Goal: Browse casually

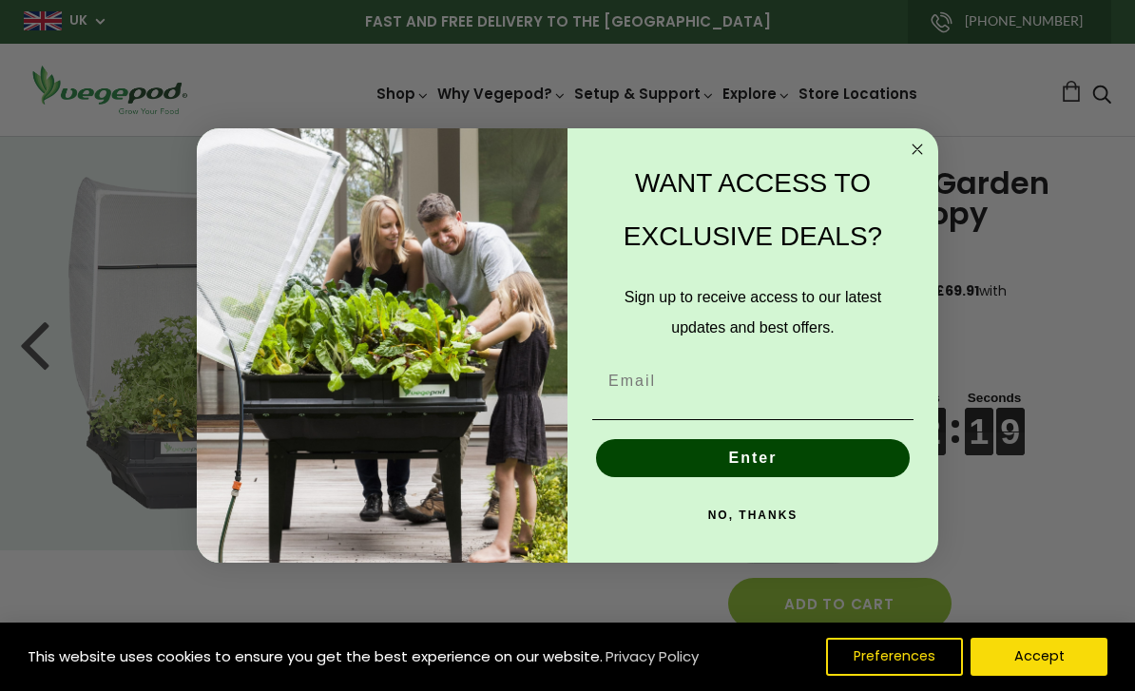
click at [918, 151] on circle "Close dialog" at bounding box center [918, 150] width 22 height 22
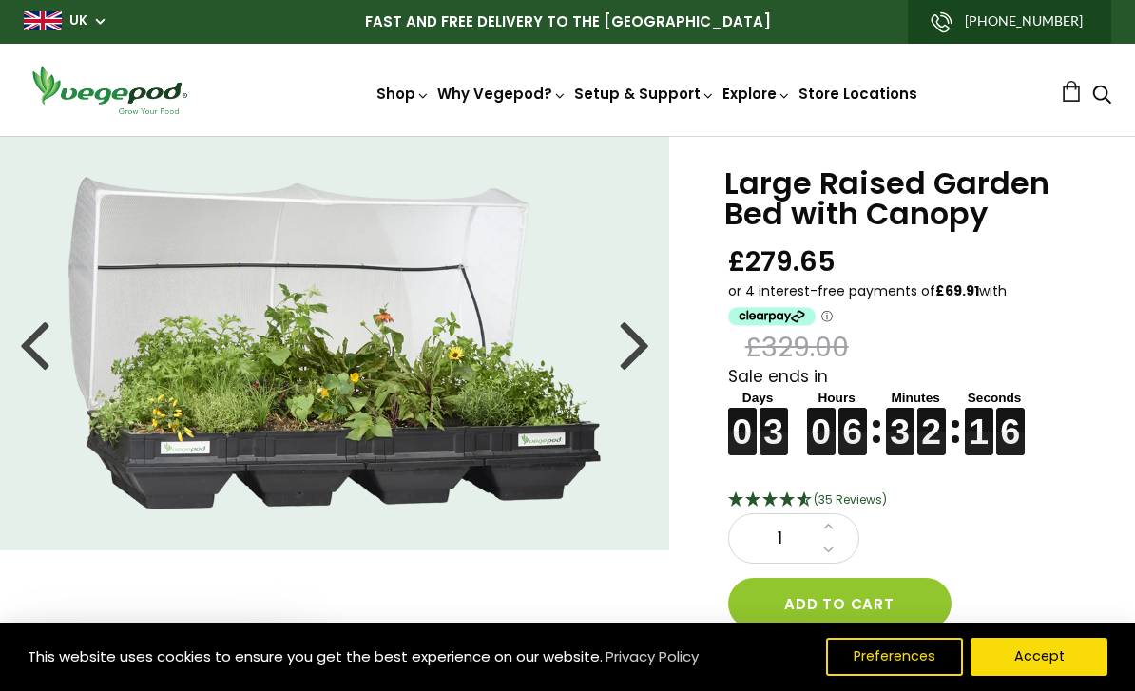
click at [636, 354] on div at bounding box center [635, 343] width 30 height 86
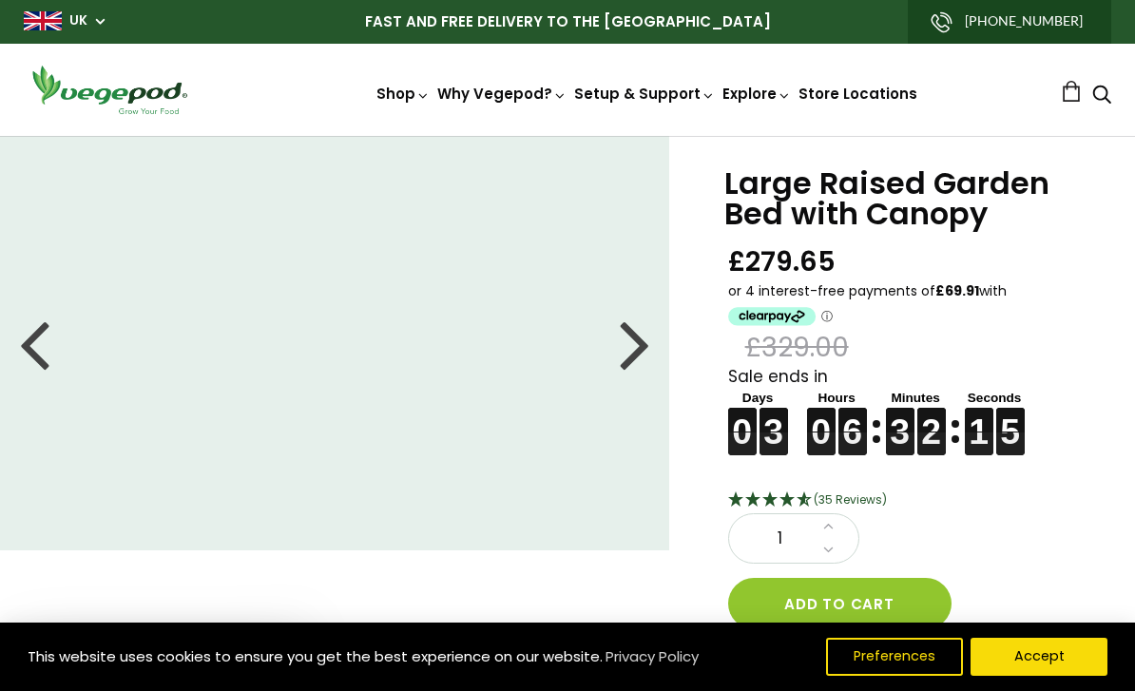
click at [643, 351] on div at bounding box center [635, 343] width 30 height 86
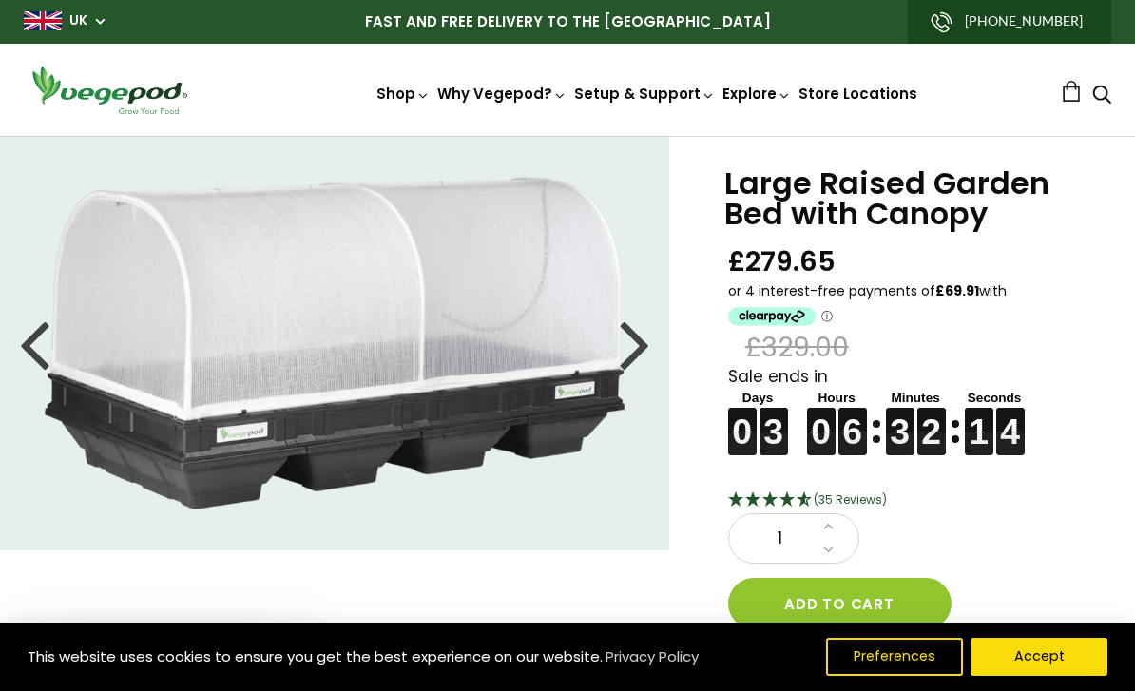
click at [648, 346] on div at bounding box center [635, 343] width 30 height 86
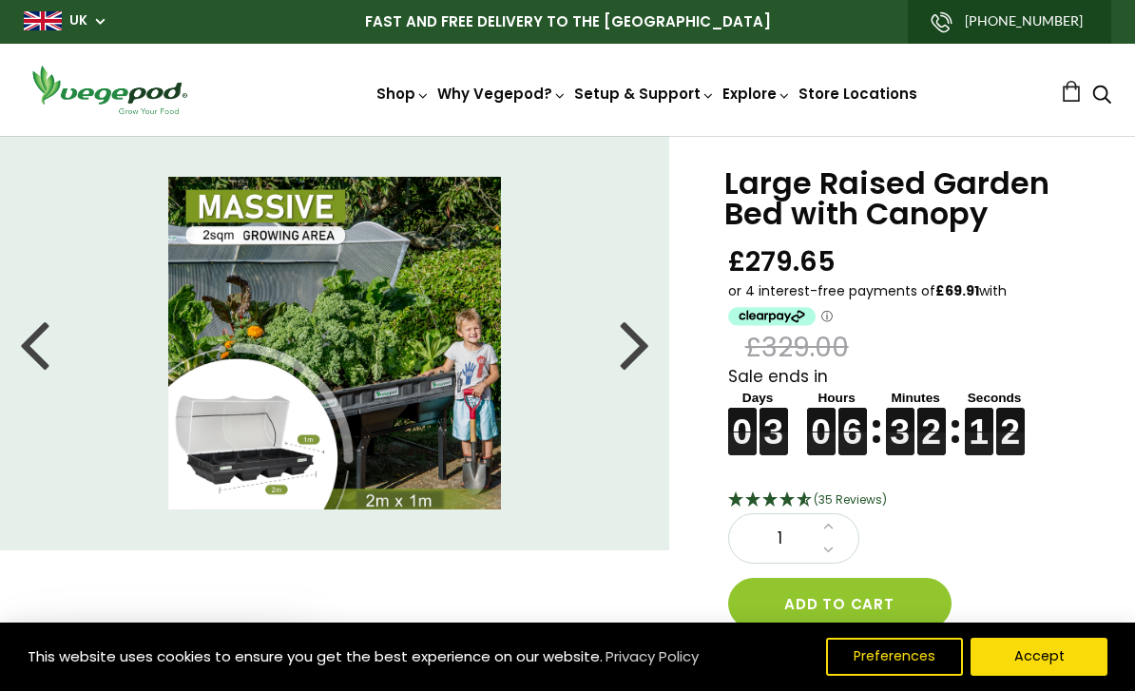
click at [647, 353] on div at bounding box center [635, 343] width 30 height 86
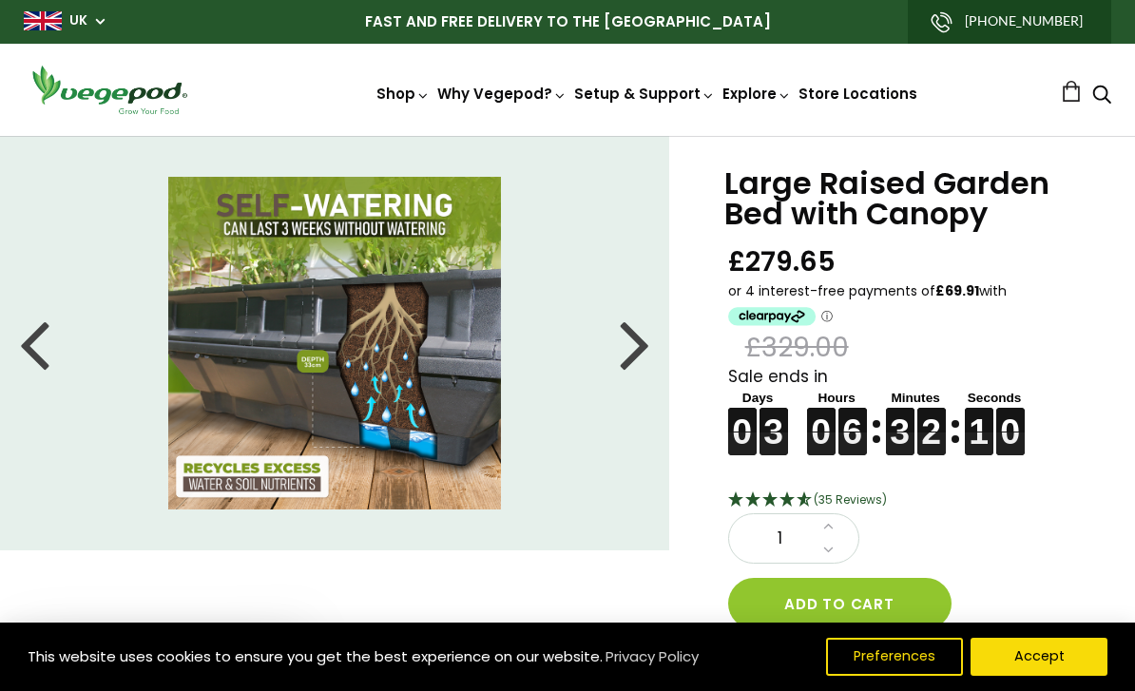
click at [650, 354] on li at bounding box center [334, 343] width 669 height 333
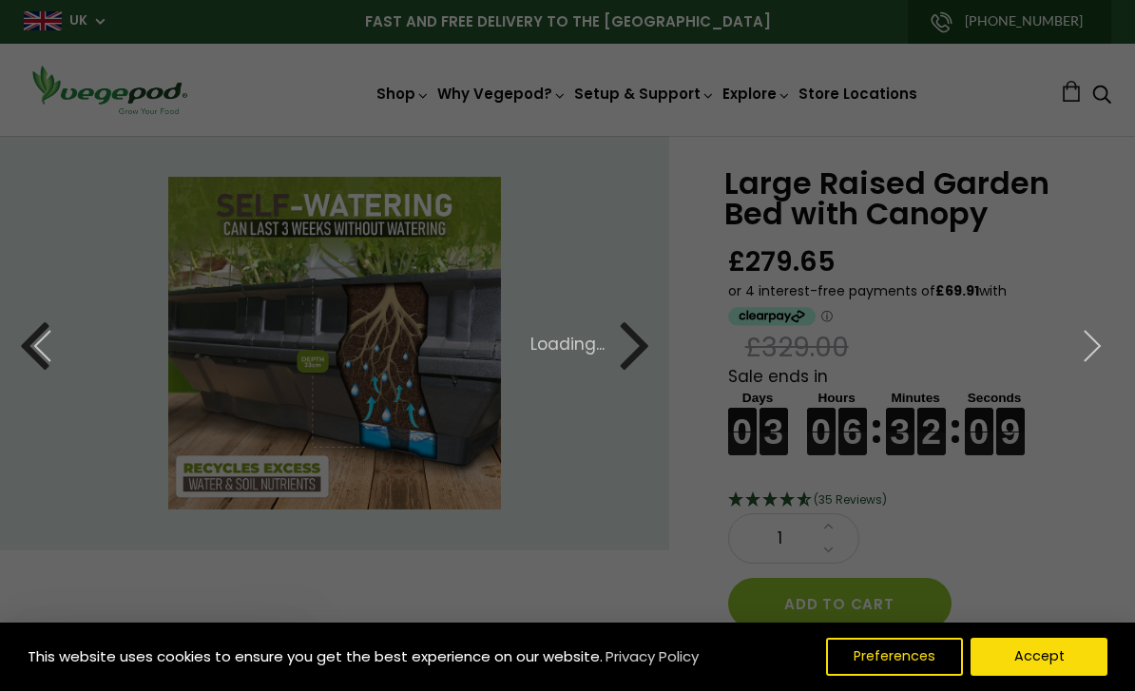
click at [648, 353] on div "Loading..." at bounding box center [568, 345] width 1120 height 25
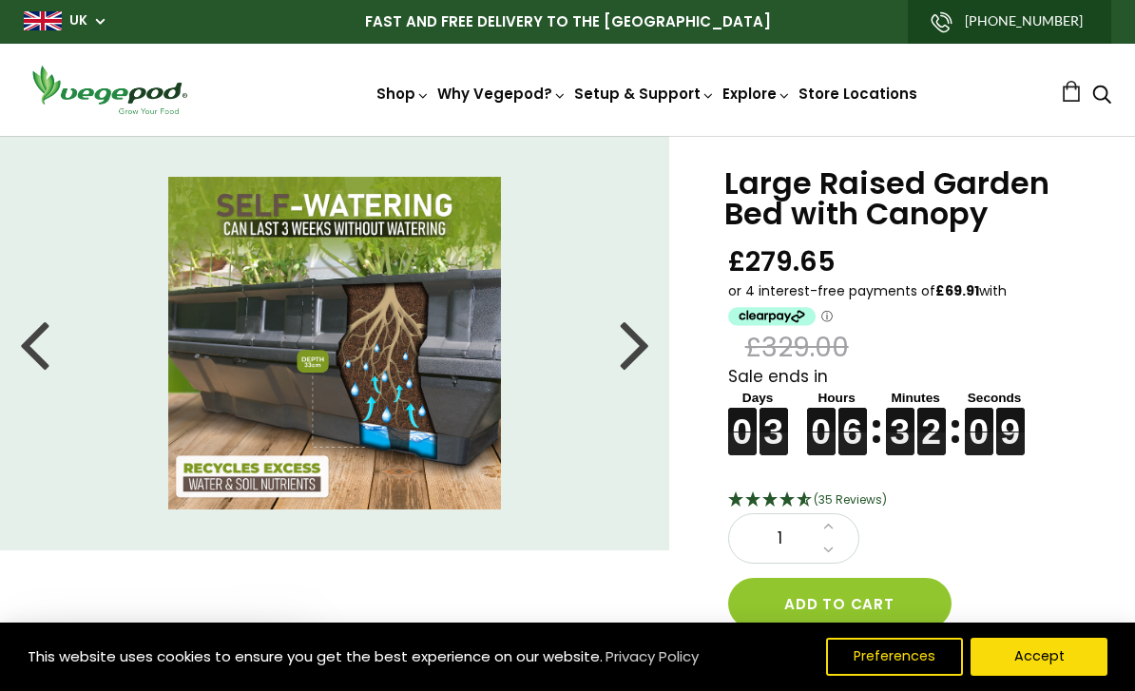
click at [650, 353] on li at bounding box center [334, 343] width 669 height 333
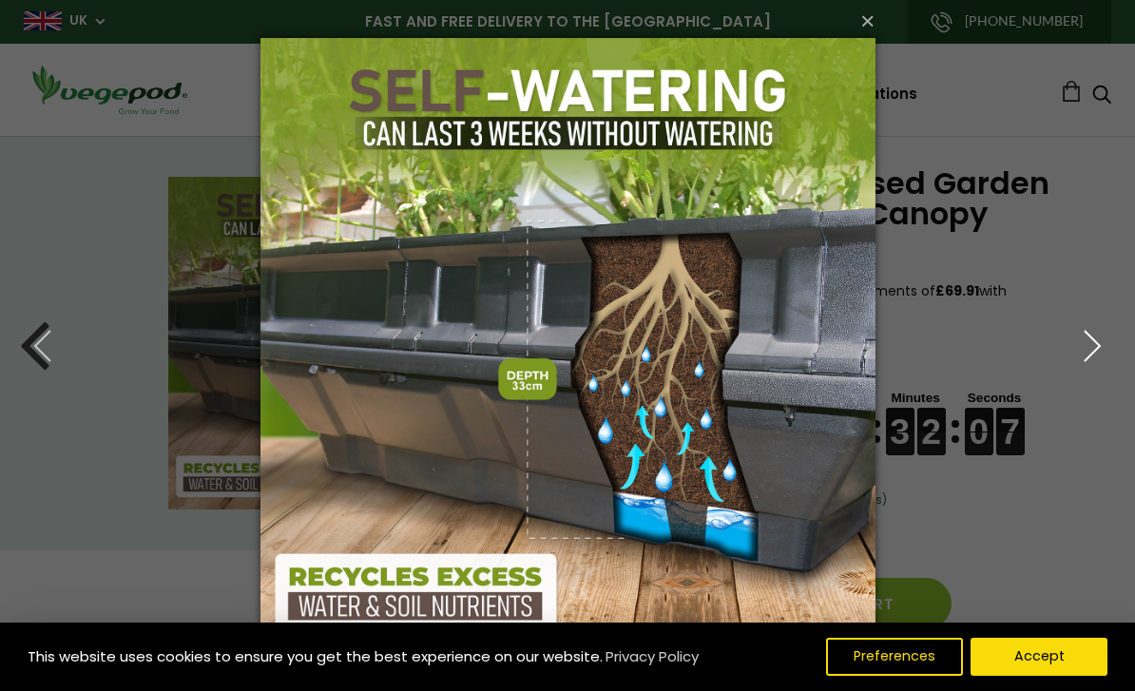
click at [1070, 358] on button "button" at bounding box center [1093, 346] width 86 height 105
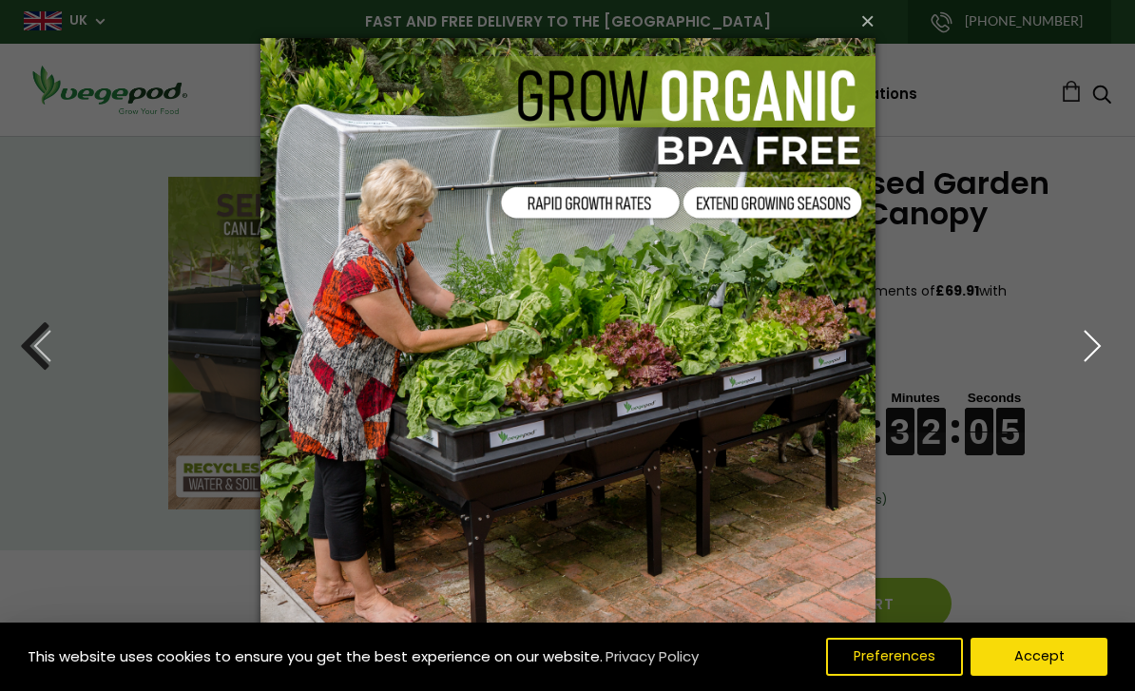
click at [1078, 358] on icon "button" at bounding box center [1092, 346] width 34 height 34
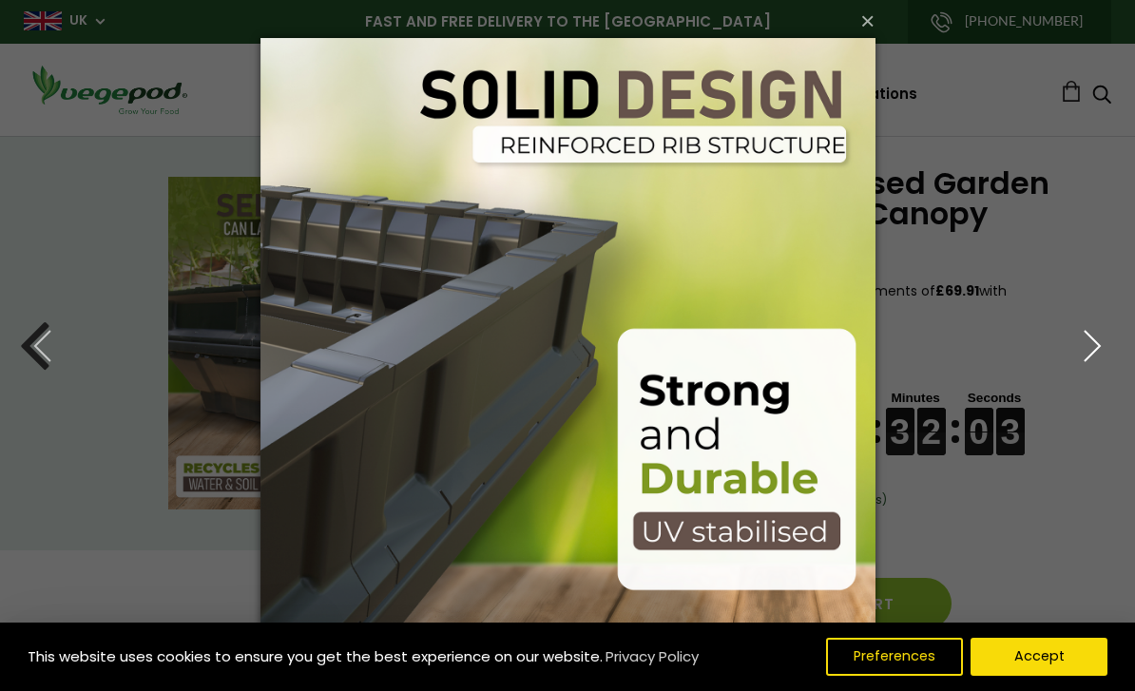
click at [1095, 353] on icon "button" at bounding box center [1092, 346] width 34 height 34
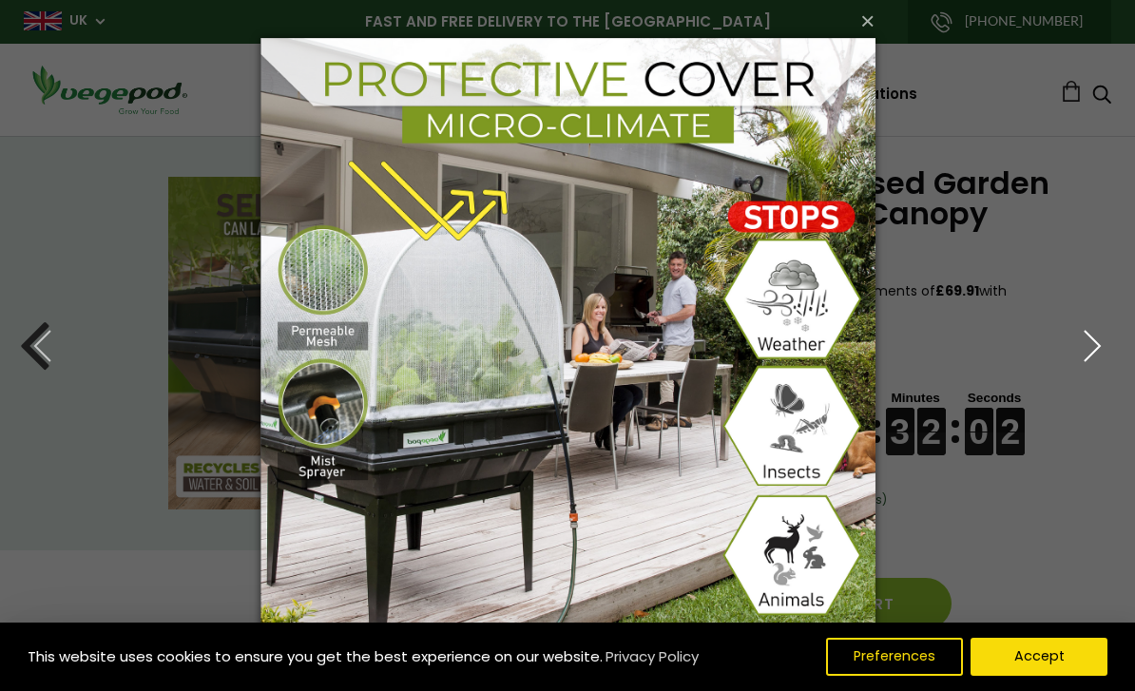
click at [1096, 358] on icon "button" at bounding box center [1092, 346] width 34 height 34
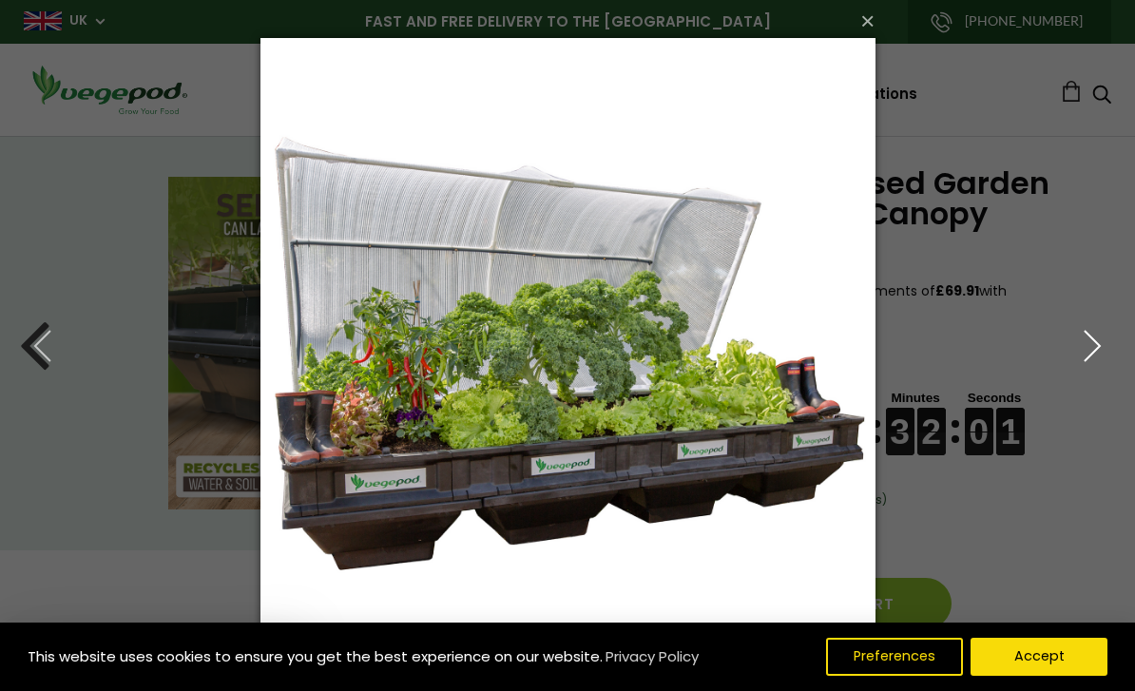
click at [1095, 363] on button "button" at bounding box center [1093, 346] width 86 height 105
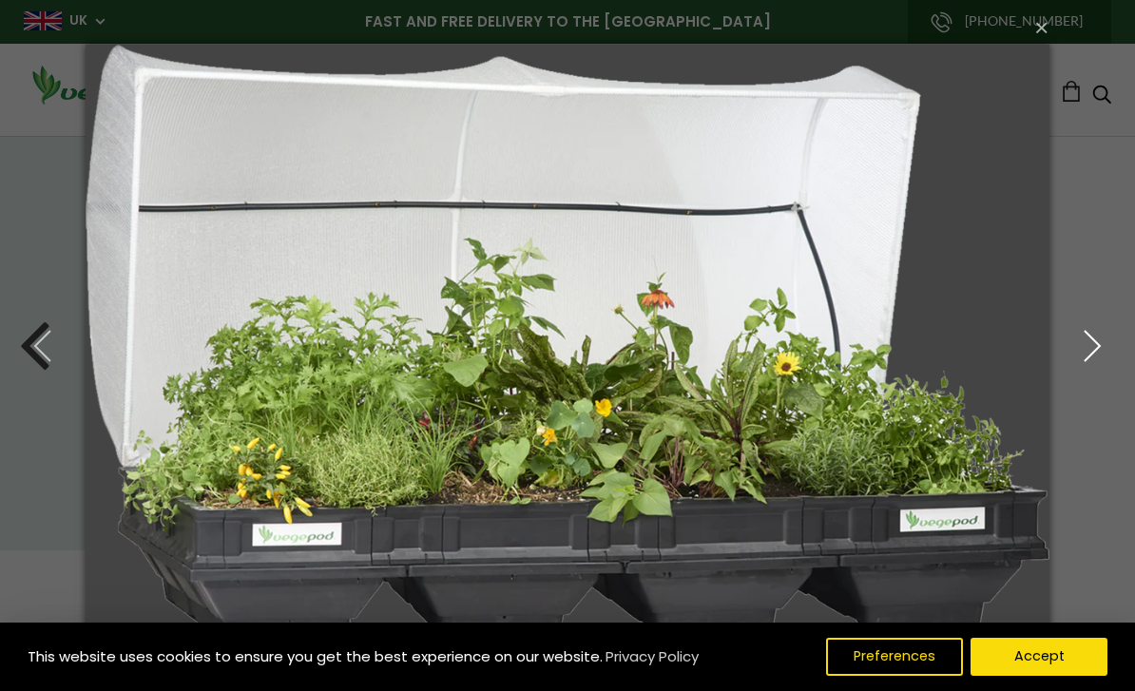
click at [1099, 368] on button "button" at bounding box center [1093, 346] width 86 height 105
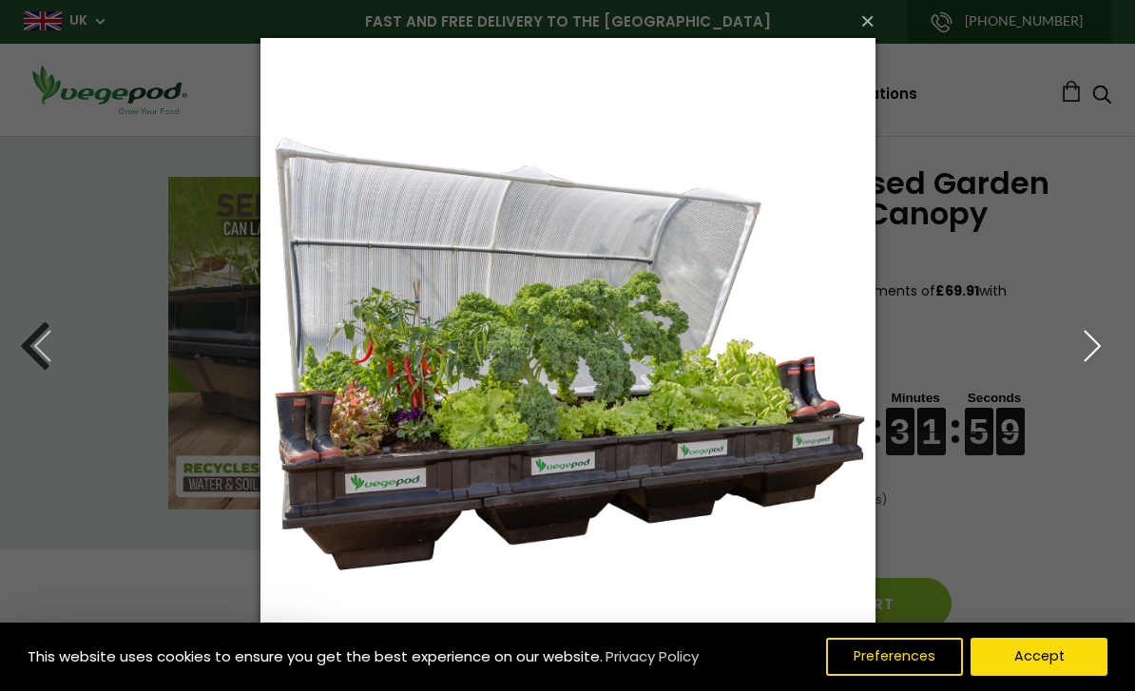
click at [1099, 370] on button "button" at bounding box center [1093, 346] width 86 height 105
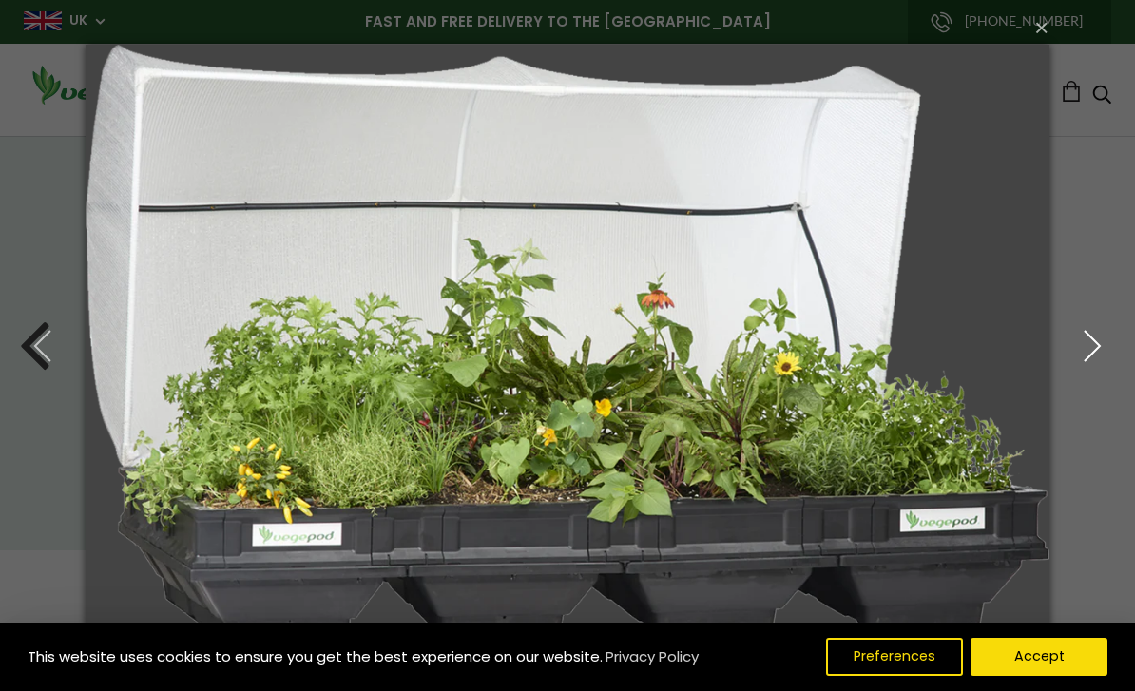
click at [1091, 381] on button "button" at bounding box center [1093, 346] width 86 height 105
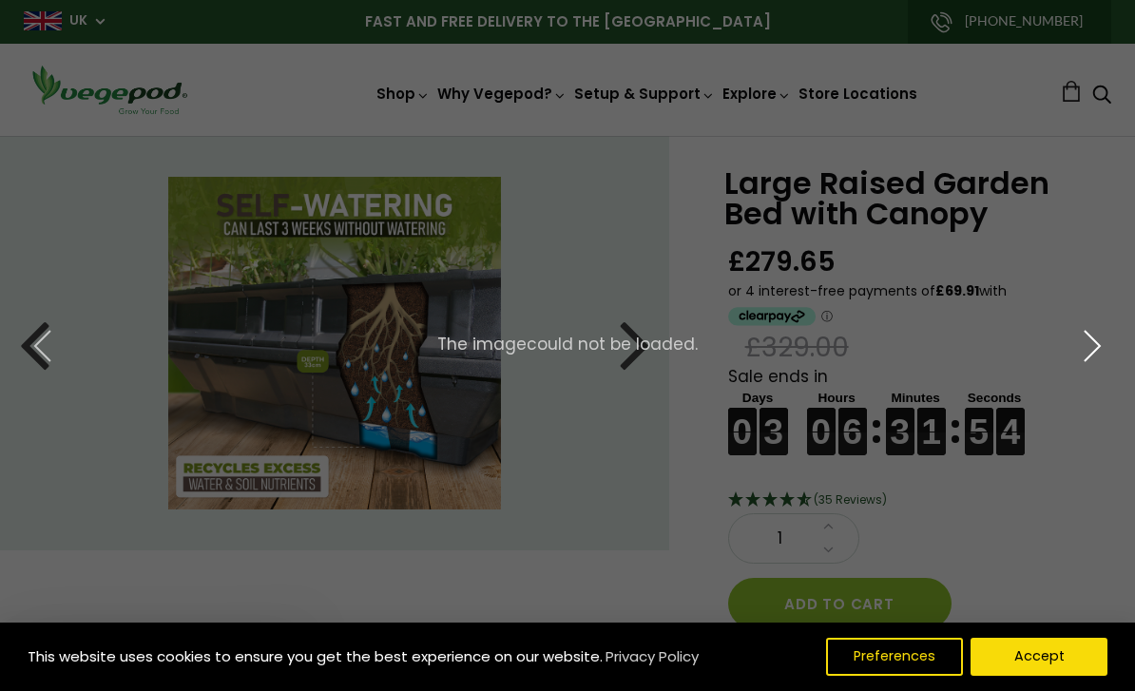
click at [1081, 379] on button "button" at bounding box center [1093, 346] width 86 height 105
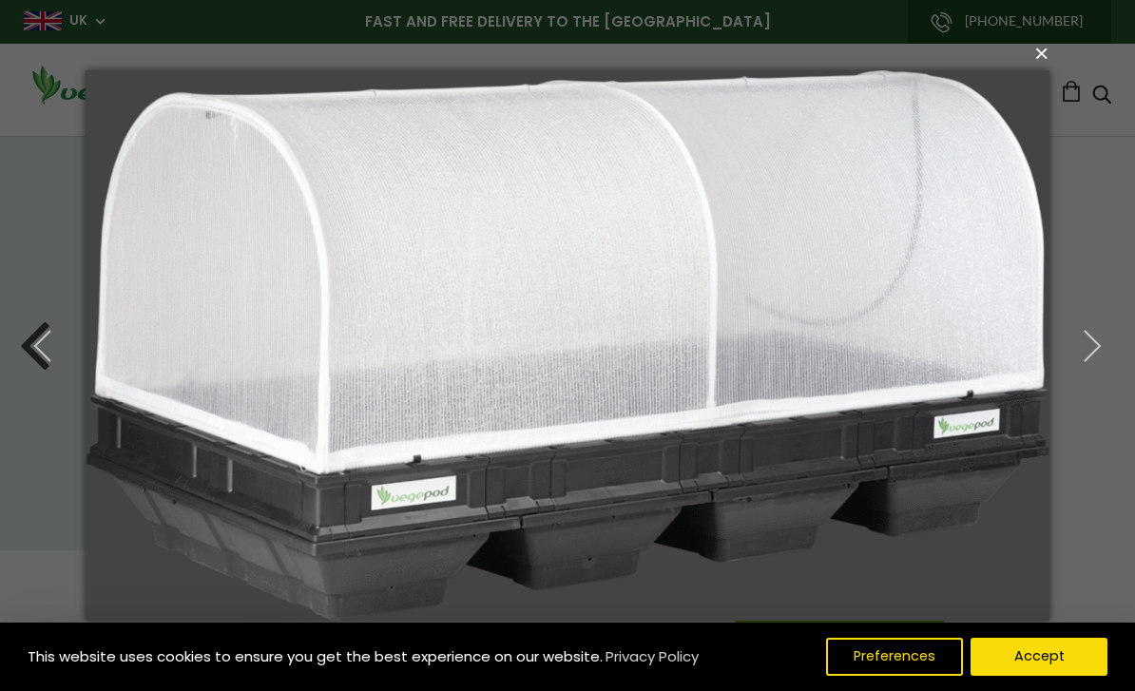
click at [1040, 59] on button "×" at bounding box center [572, 53] width 963 height 42
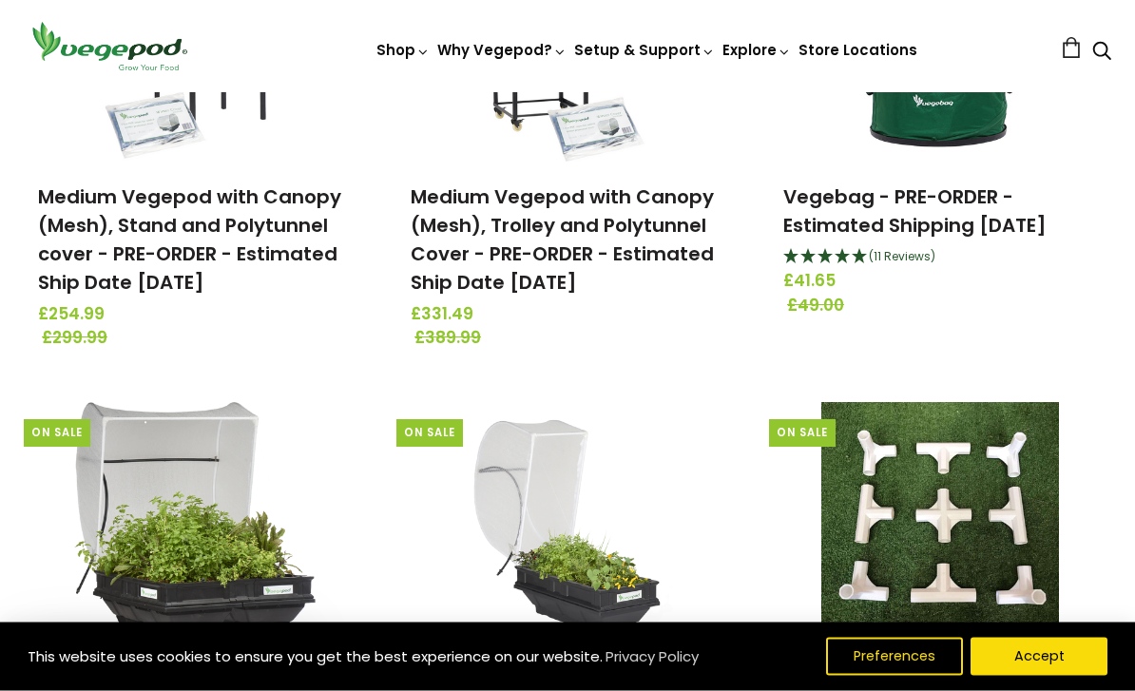
scroll to position [1384, 0]
